Goal: Entertainment & Leisure: Consume media (video, audio)

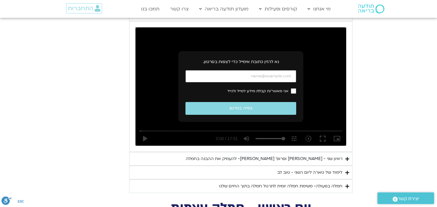
scroll to position [381, 0]
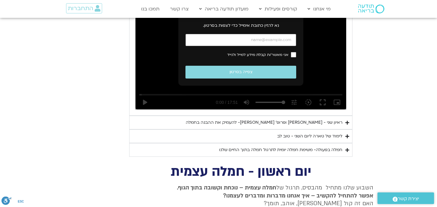
click at [346, 123] on icon "Accordion. Open links with Enter or Space, close with Escape, and navigate with…" at bounding box center [347, 123] width 4 height 4
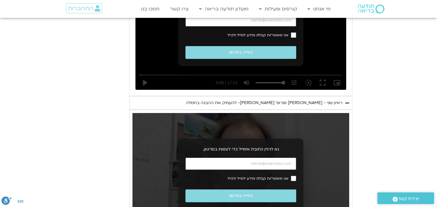
scroll to position [411, 0]
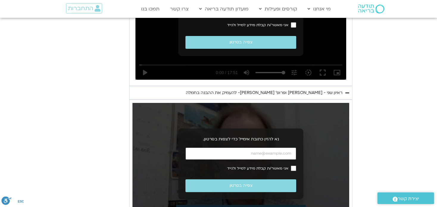
click at [292, 152] on input "כתובת אימייל" at bounding box center [240, 154] width 111 height 12
click at [279, 151] on input "כתובת אימייל" at bounding box center [240, 154] width 111 height 12
type input "[PERSON_NAME][EMAIL_ADDRESS][DOMAIN_NAME]"
click at [185, 179] on button "צפייה בסרטון" at bounding box center [240, 185] width 111 height 13
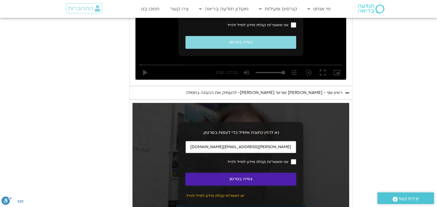
click at [287, 176] on button "צפייה בסרטון" at bounding box center [240, 179] width 111 height 13
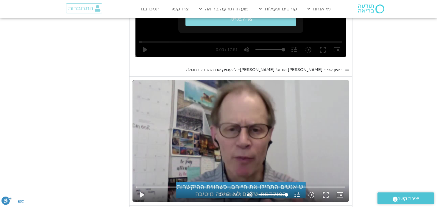
scroll to position [500, 0]
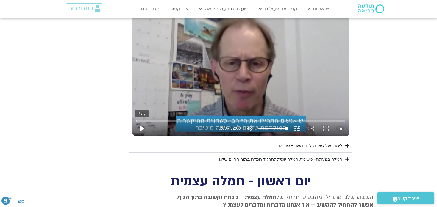
click at [145, 127] on button "play_arrow" at bounding box center [142, 128] width 14 height 14
click at [328, 128] on button "fullscreen" at bounding box center [325, 128] width 14 height 14
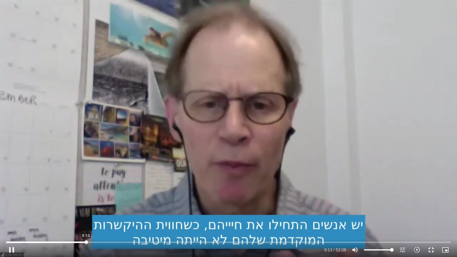
click at [86, 243] on input "Seek" at bounding box center [228, 242] width 444 height 4
click at [414, 249] on icon "slow_motion_video" at bounding box center [416, 249] width 7 height 7
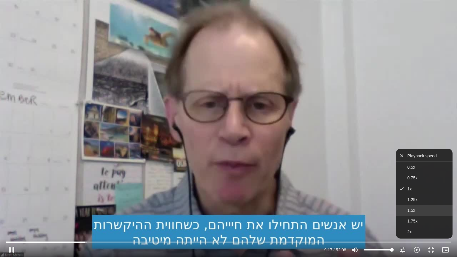
click at [415, 212] on button "1.5x" at bounding box center [424, 210] width 57 height 11
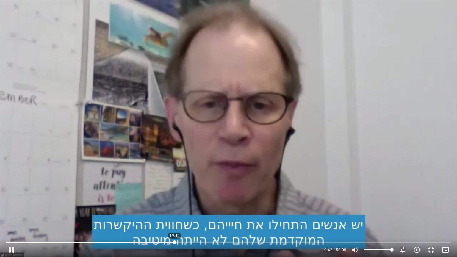
click at [175, 243] on input "Seek" at bounding box center [228, 242] width 444 height 4
click at [194, 242] on input "Seek" at bounding box center [228, 242] width 444 height 4
click at [229, 243] on input "Seek" at bounding box center [228, 242] width 444 height 4
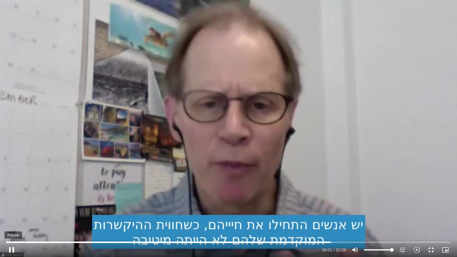
click at [15, 251] on button "pause" at bounding box center [11, 250] width 14 height 14
type input "2281.471012"
click at [426, 251] on button "fullscreen_exit" at bounding box center [431, 250] width 14 height 14
